Goal: Information Seeking & Learning: Learn about a topic

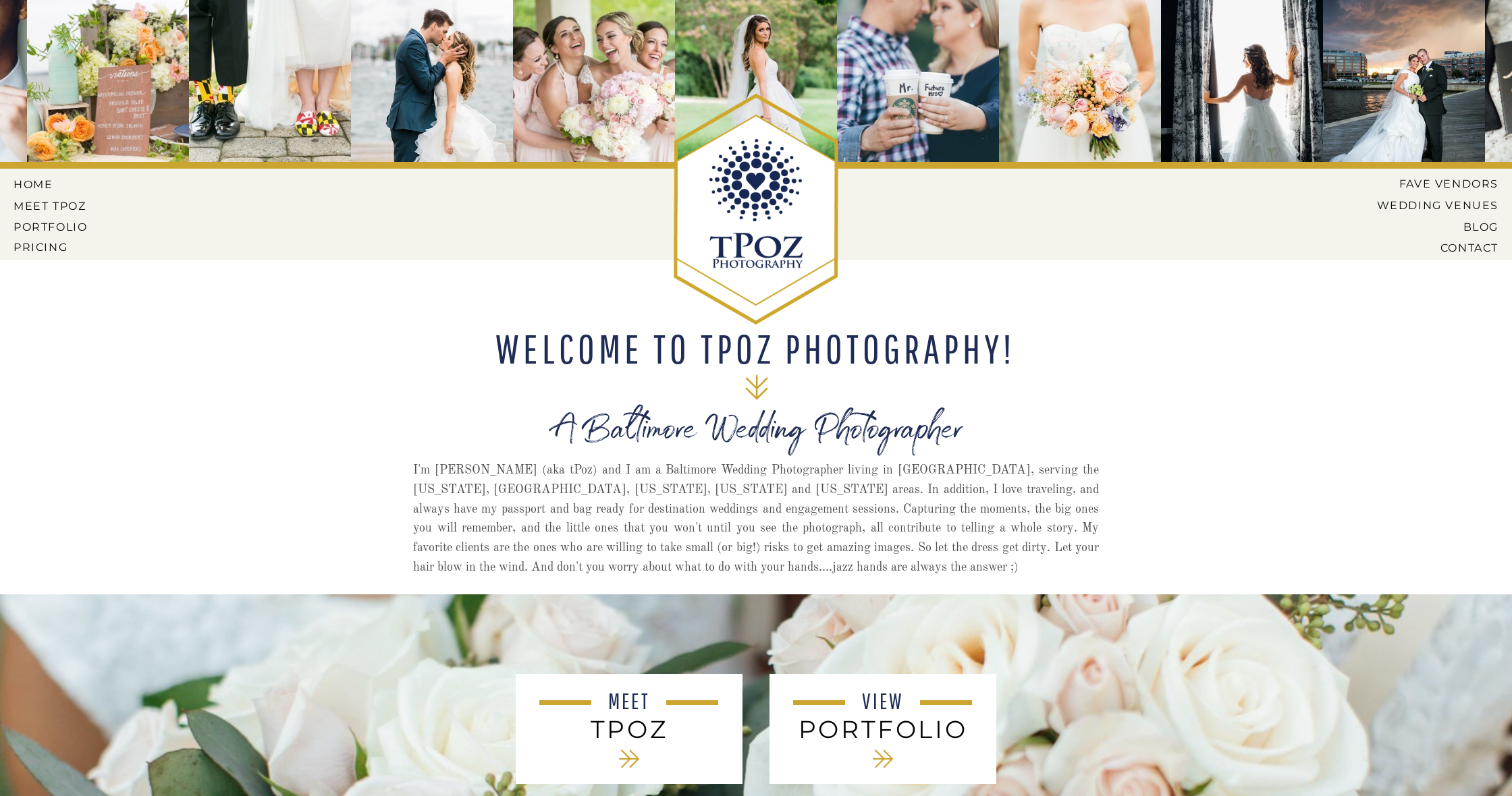
click at [922, 724] on h2 "PORTFOLIO" at bounding box center [883, 729] width 182 height 27
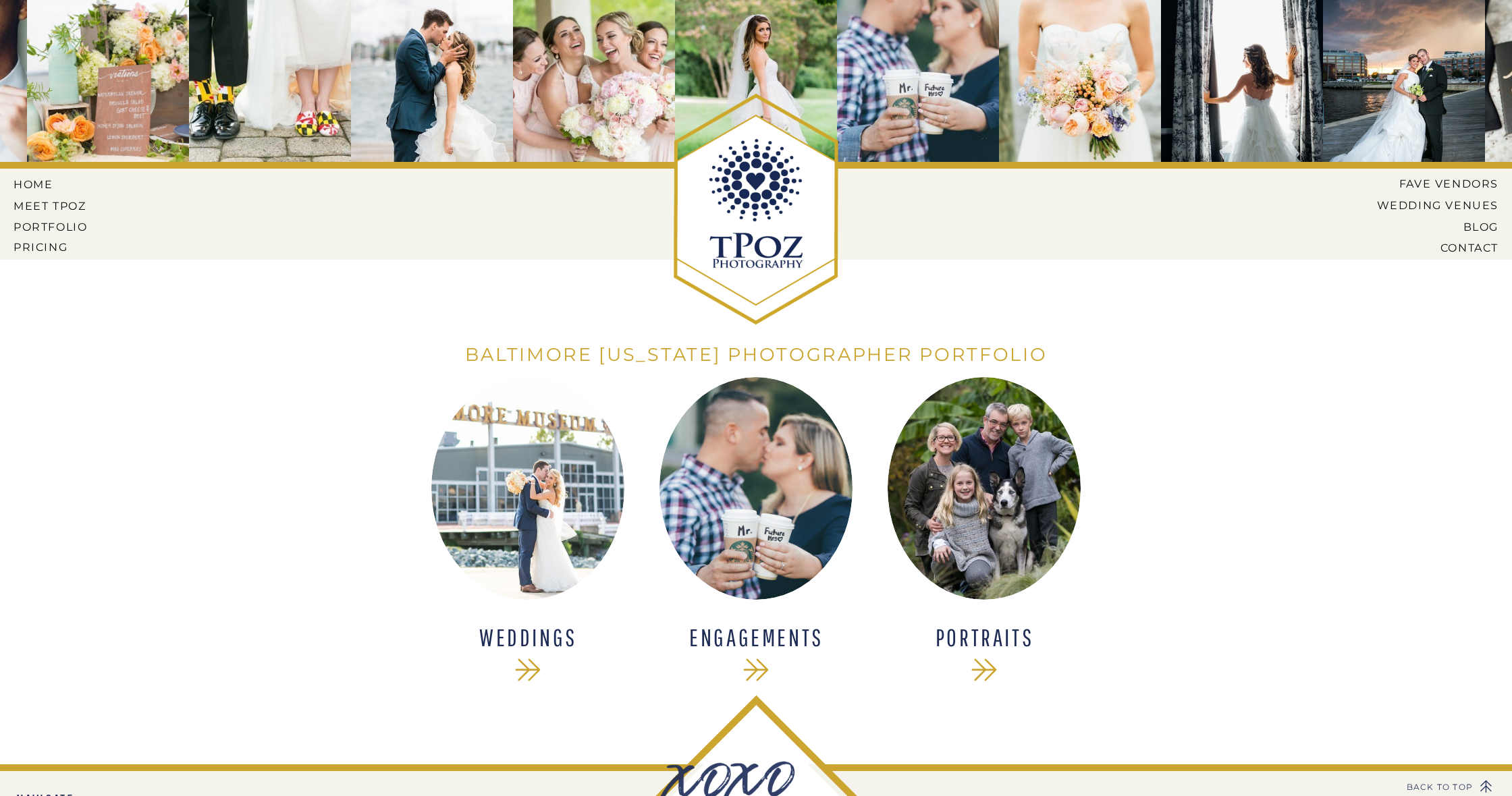
click at [1010, 478] on div at bounding box center [984, 488] width 193 height 223
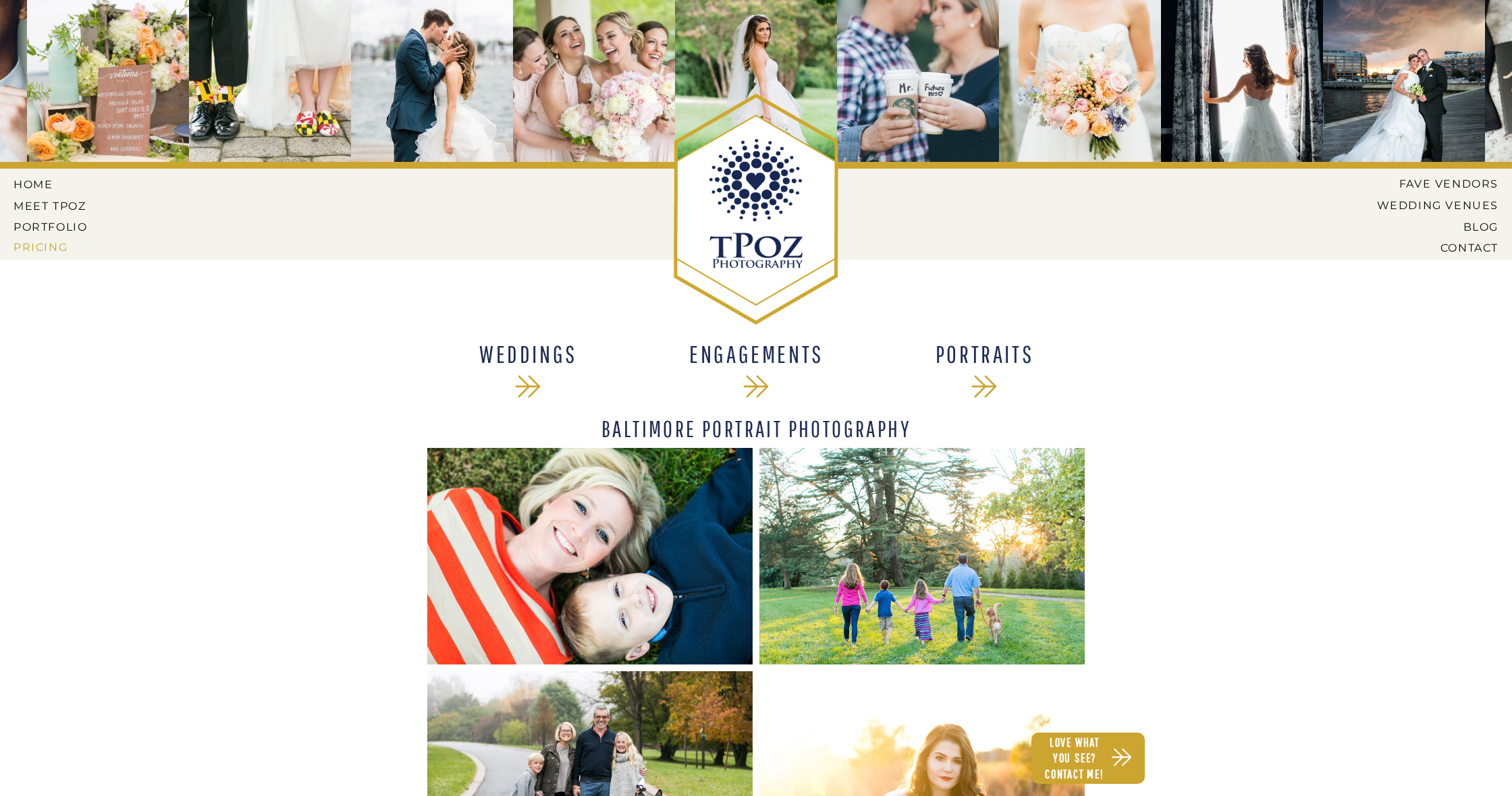
click at [63, 244] on nav "Pricing" at bounding box center [52, 246] width 77 height 12
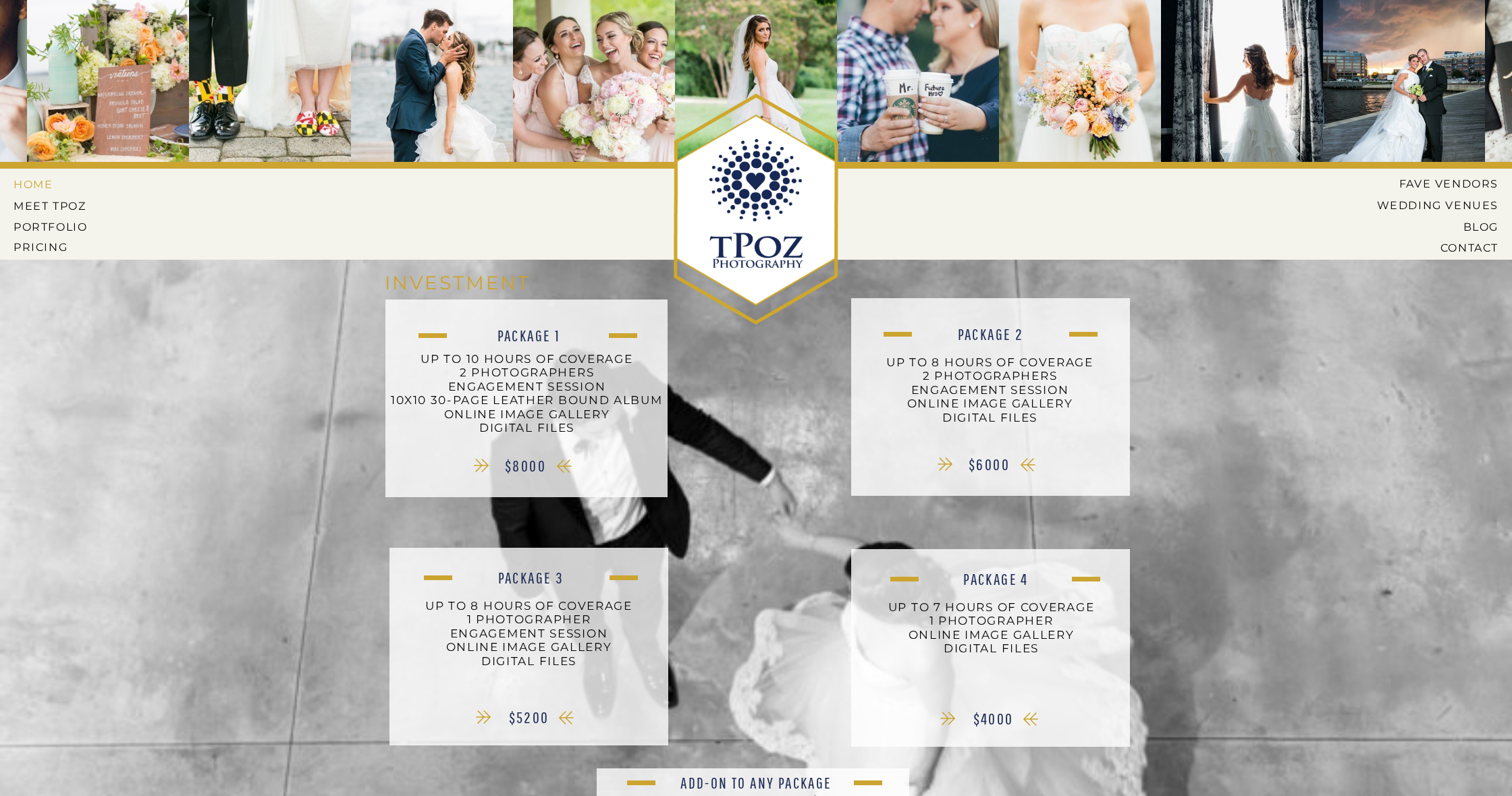
click at [25, 179] on nav "HOME" at bounding box center [44, 184] width 61 height 12
